Goal: Information Seeking & Learning: Learn about a topic

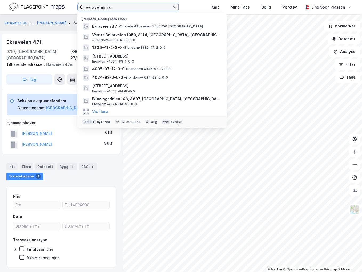
drag, startPoint x: 134, startPoint y: 9, endPoint x: 12, endPoint y: 7, distance: 121.4
click at [12, 7] on div "ekraveien 3c Nylige søk (100) Ekraveien 3C • Område • Ekraveien 3C, 0756 [GEOGR…" at bounding box center [181, 7] width 362 height 14
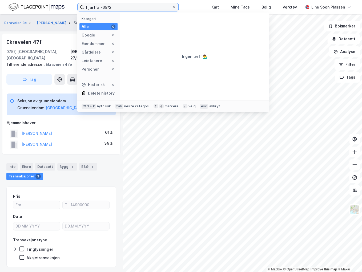
click at [96, 7] on input "hjartfal-68/2" at bounding box center [128, 7] width 88 height 8
type input "hjartdal-68/2"
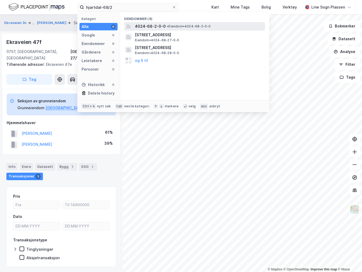
click at [175, 27] on span "• Eiendom • 4024-68-2-0-0" at bounding box center [189, 26] width 44 height 4
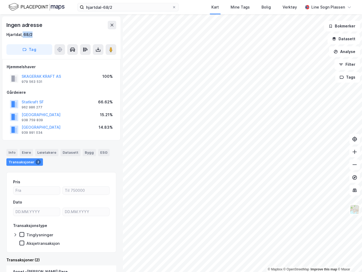
drag, startPoint x: 22, startPoint y: 34, endPoint x: 33, endPoint y: 35, distance: 10.5
click at [33, 35] on div "Hjartdal, 68/2" at bounding box center [61, 34] width 110 height 6
click at [42, 35] on div "Hjartdal, 68/2" at bounding box center [61, 34] width 110 height 6
